Goal: Transaction & Acquisition: Purchase product/service

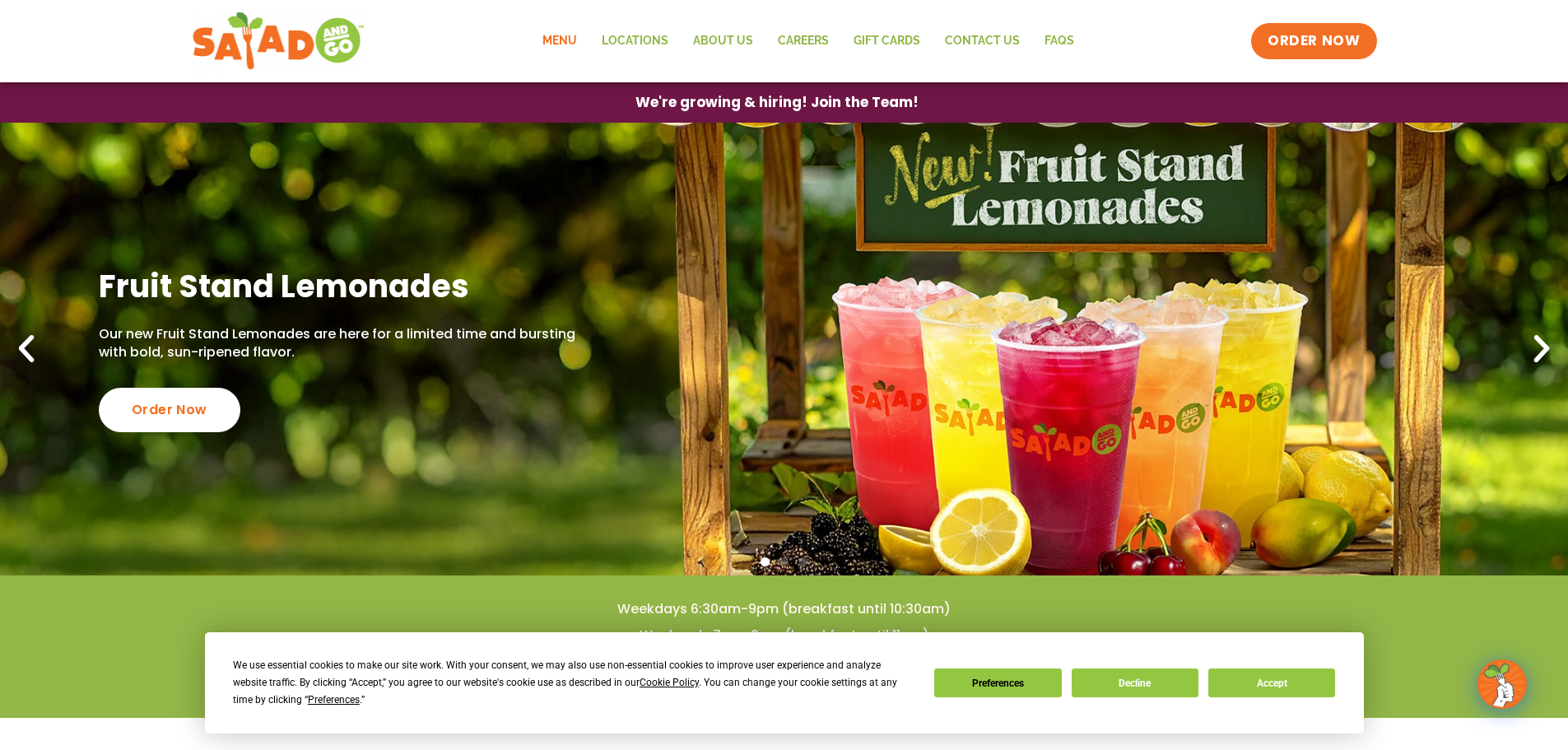
click at [557, 39] on link "Menu" at bounding box center [559, 41] width 59 height 38
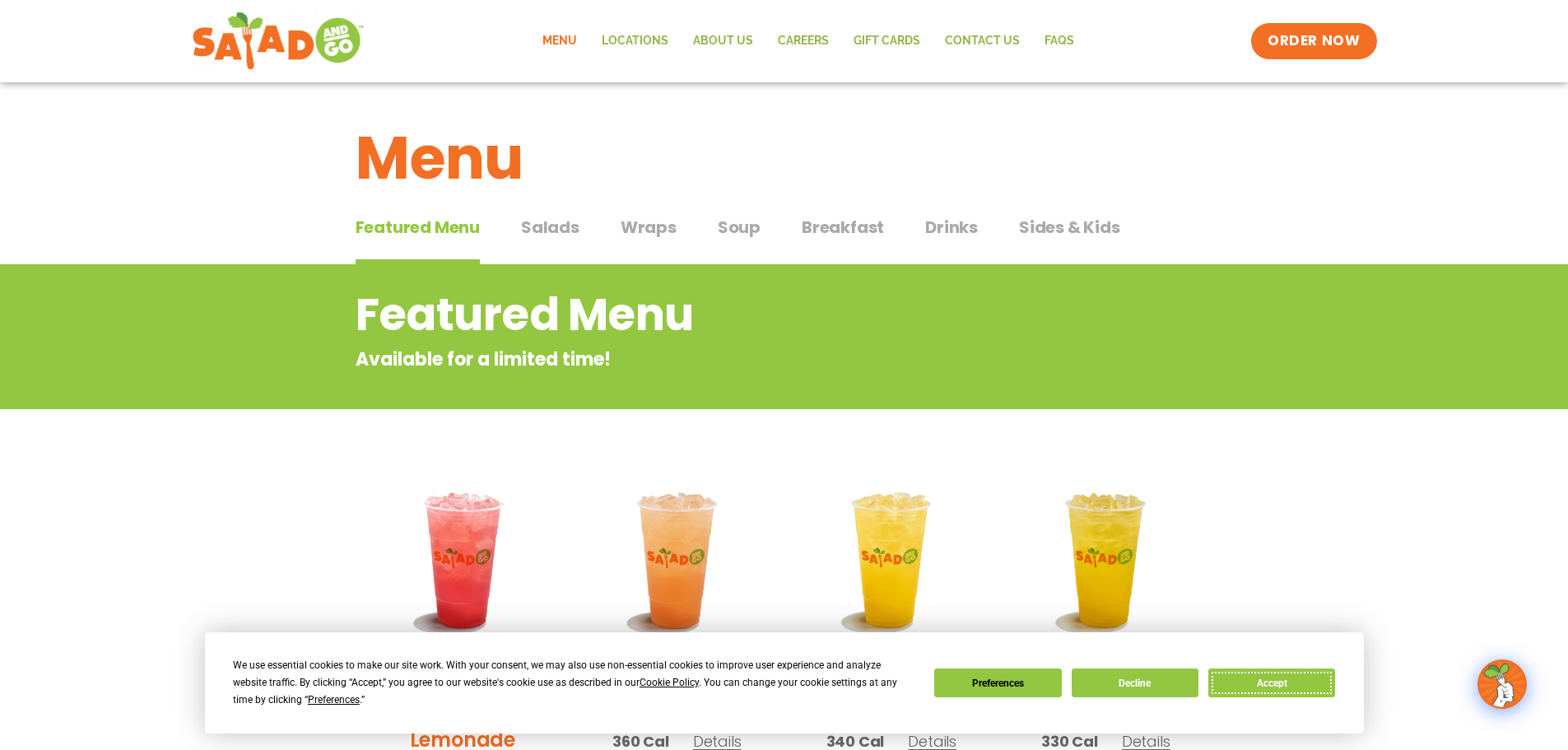
click at [1254, 682] on button "Accept" at bounding box center [1271, 682] width 127 height 29
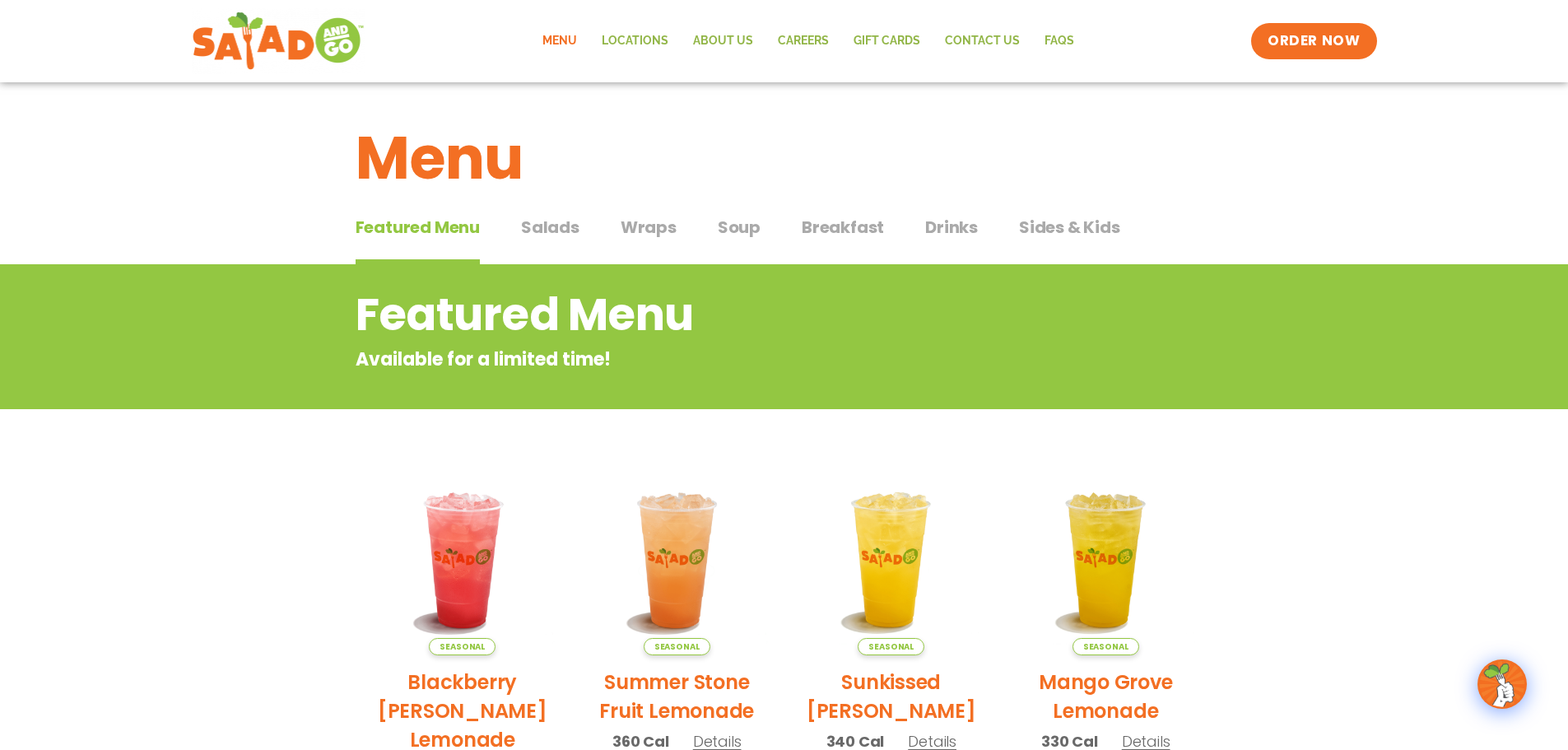
click at [556, 229] on span "Salads" at bounding box center [550, 227] width 58 height 24
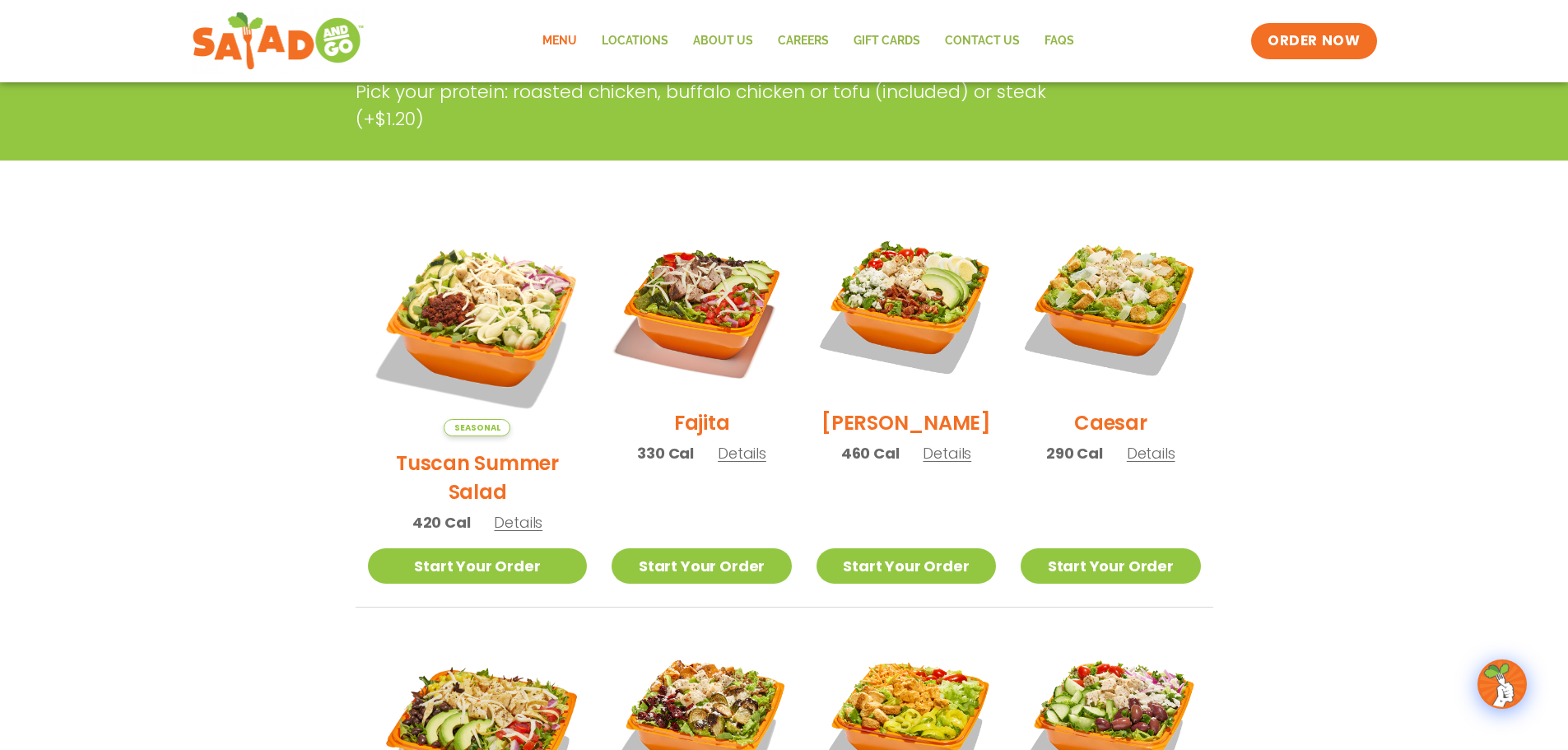
scroll to position [329, 0]
